Goal: Contribute content: Add original content to the website for others to see

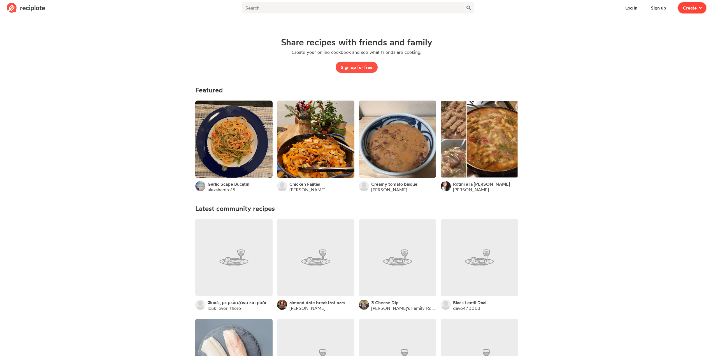
click at [703, 11] on button "Create" at bounding box center [692, 7] width 28 height 11
click at [627, 66] on section "Share recipes with friends and family Create your online cookbook and see what …" at bounding box center [356, 335] width 713 height 640
click at [450, 6] on input "text" at bounding box center [352, 7] width 221 height 11
click at [506, 27] on div "Share recipes with friends and family Create your online cookbook and see what …" at bounding box center [356, 55] width 323 height 63
click at [689, 6] on span "Create" at bounding box center [690, 7] width 14 height 7
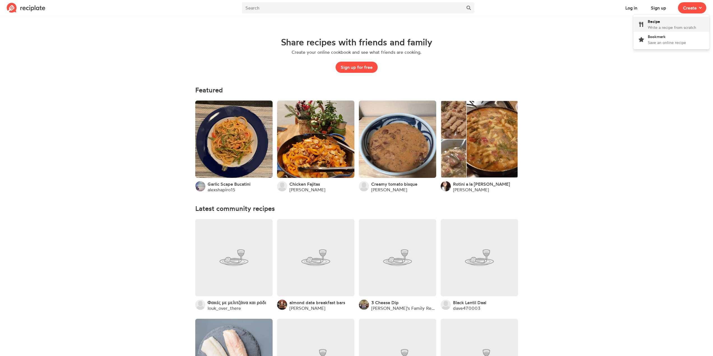
click at [676, 23] on div "Recipe Write a recipe from scratch" at bounding box center [672, 25] width 48 height 12
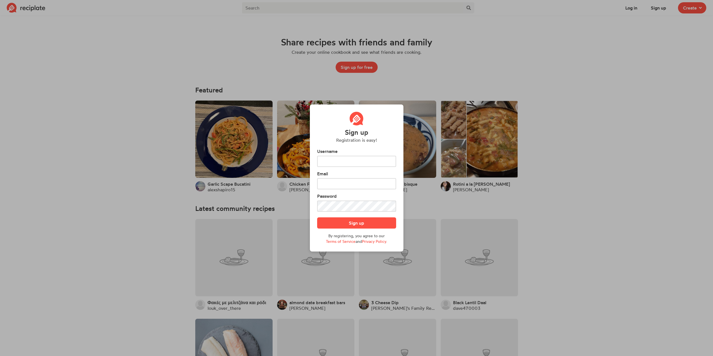
click at [357, 144] on section "Sign up Registration is easy! Username Email Password Sign up By registering, y…" at bounding box center [356, 178] width 79 height 132
click at [359, 159] on input "text" at bounding box center [356, 161] width 79 height 11
click at [347, 179] on input "text" at bounding box center [356, 183] width 79 height 11
click at [341, 154] on label "Username" at bounding box center [356, 151] width 79 height 7
click at [344, 156] on input "text" at bounding box center [356, 161] width 79 height 11
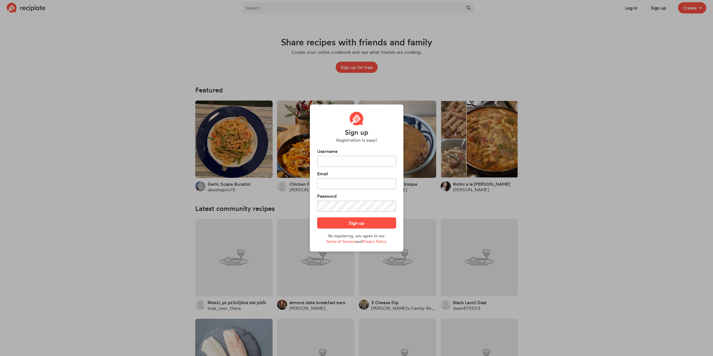
click at [341, 151] on label "Username" at bounding box center [356, 151] width 79 height 7
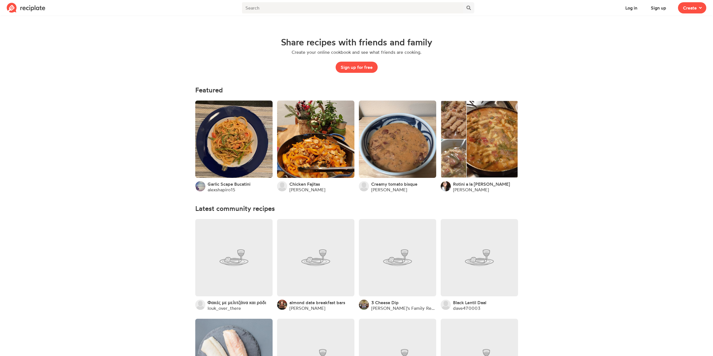
click at [537, 137] on section "Share recipes with friends and family Create your online cookbook and see what …" at bounding box center [356, 335] width 713 height 640
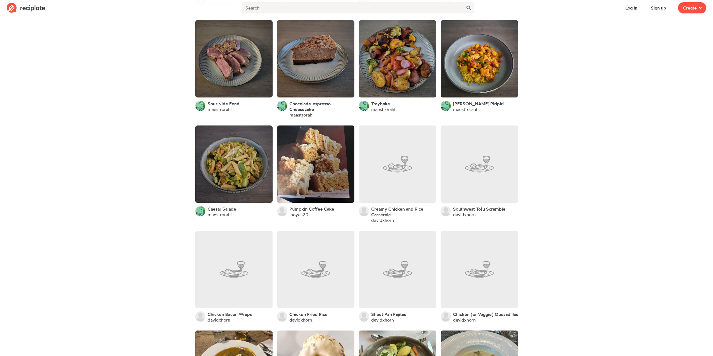
scroll to position [841, 0]
